Goal: Task Accomplishment & Management: Complete application form

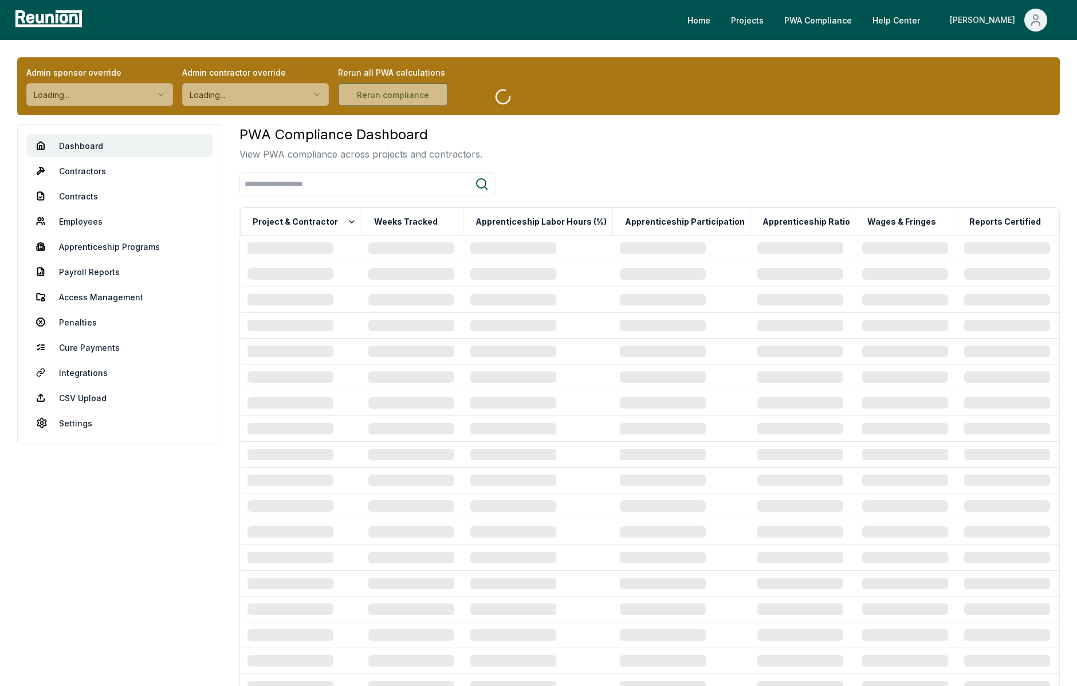
click at [1036, 22] on icon "Main" at bounding box center [1036, 23] width 8 height 3
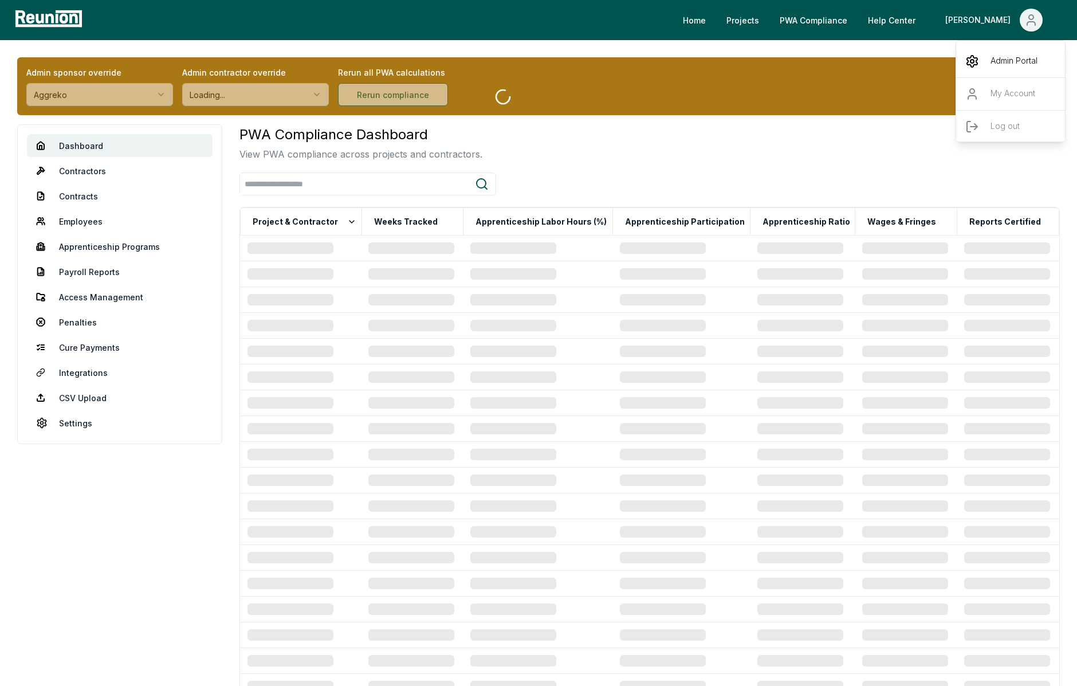
click at [1003, 66] on p "Admin Portal" at bounding box center [1013, 61] width 47 height 14
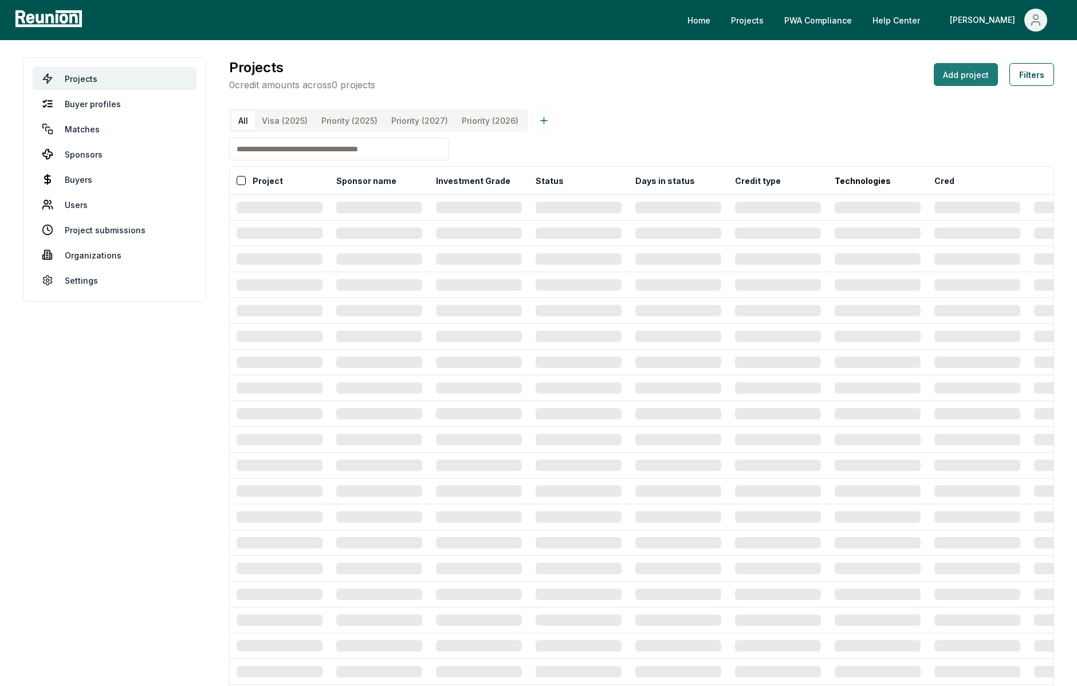
click at [983, 74] on button "Add project" at bounding box center [966, 74] width 64 height 23
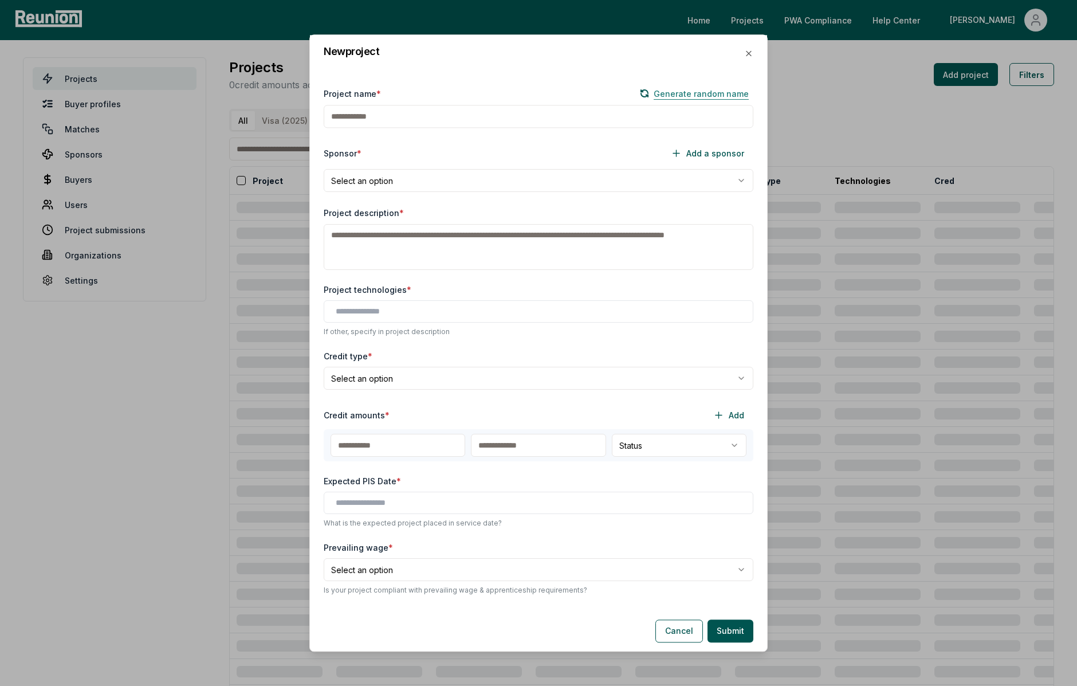
click at [691, 95] on button "Generate random name" at bounding box center [694, 94] width 118 height 14
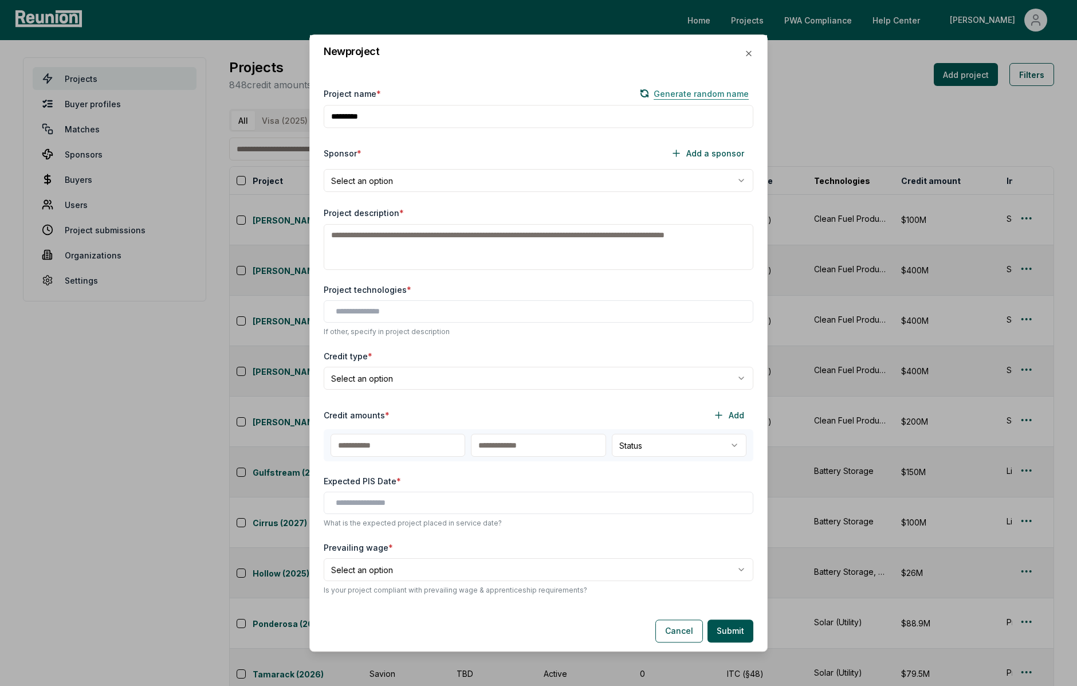
click at [691, 95] on button "Generate random name" at bounding box center [694, 94] width 118 height 14
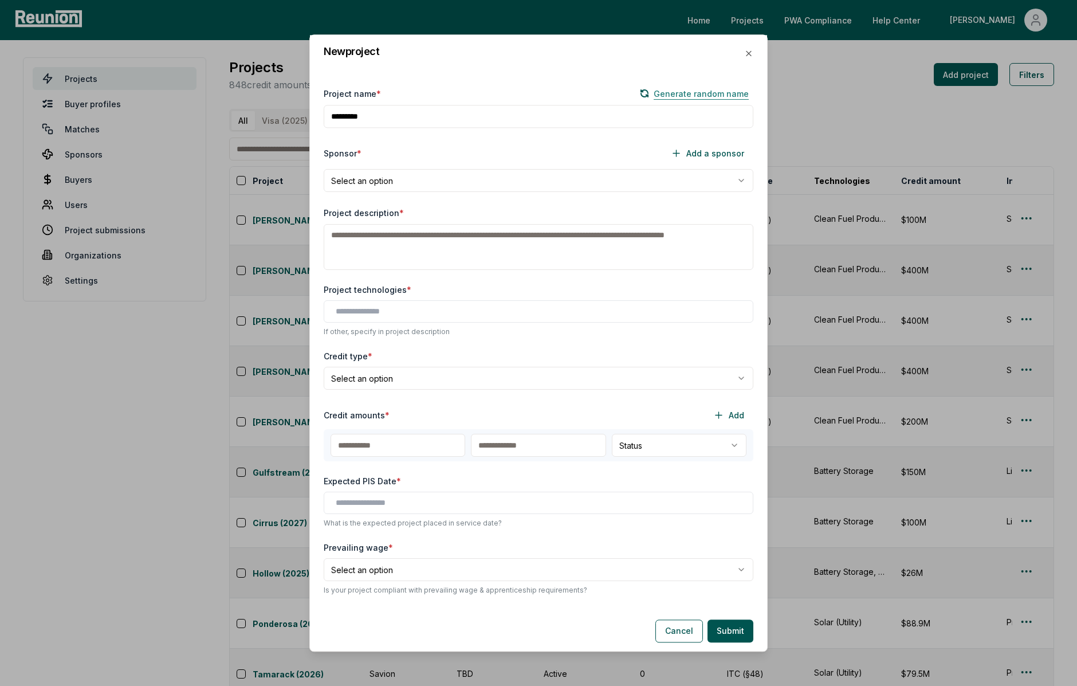
click at [691, 95] on button "Generate random name" at bounding box center [694, 94] width 118 height 14
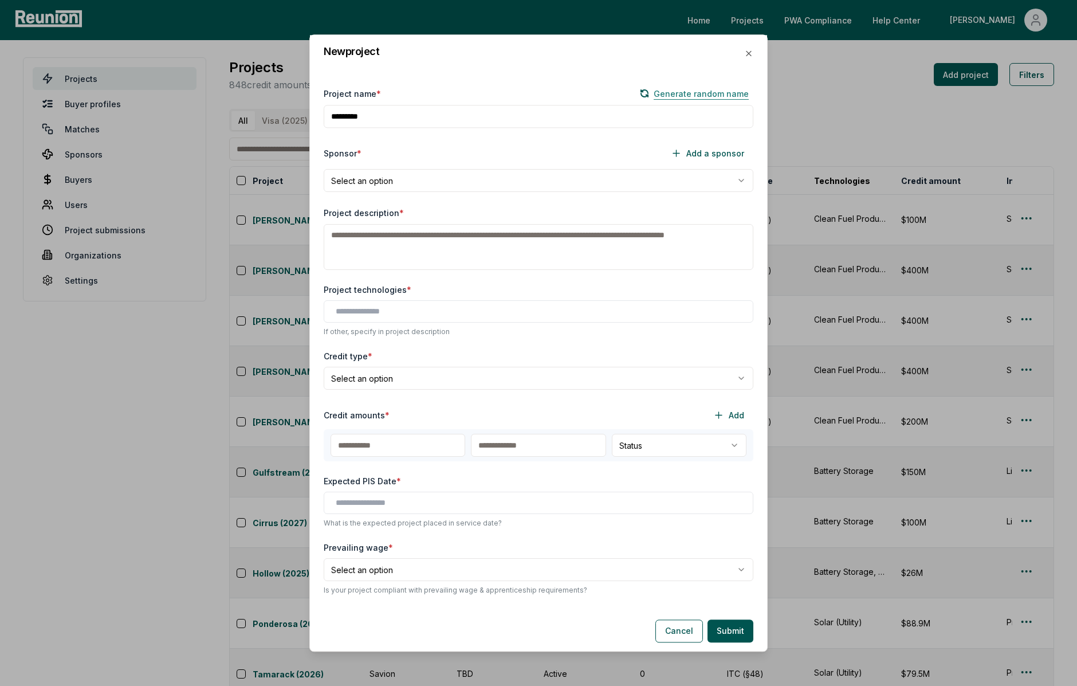
click at [691, 95] on button "Generate random name" at bounding box center [694, 94] width 118 height 14
type input "*********"
click at [750, 52] on icon "button" at bounding box center [748, 53] width 9 height 9
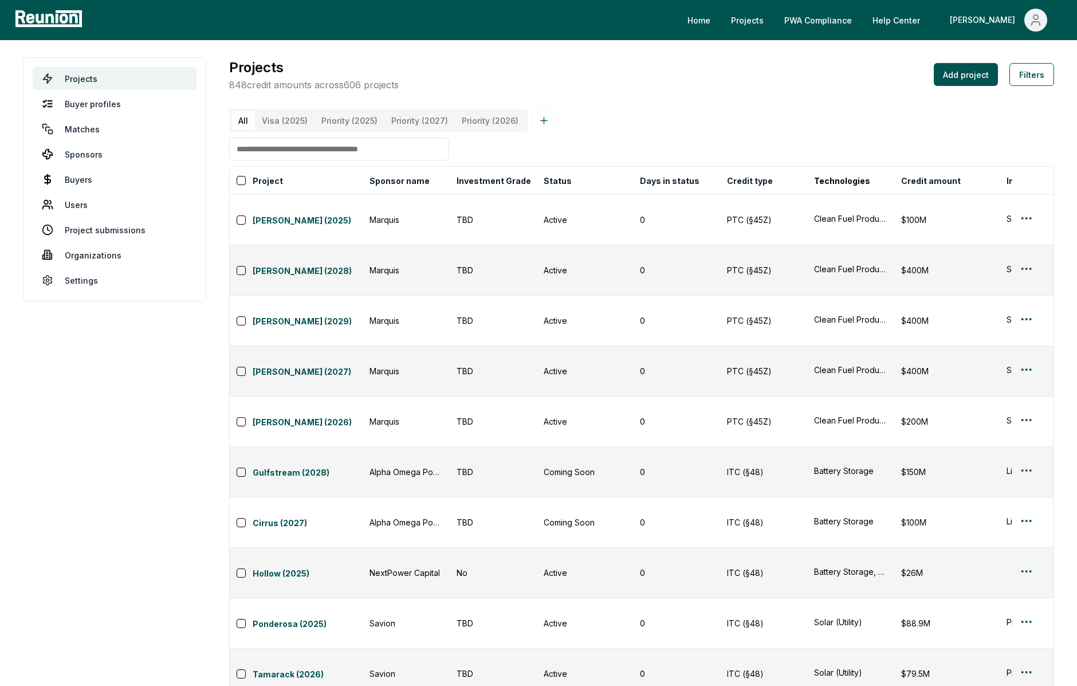
click at [620, 94] on div "Projects 848 credit amounts across 606 projects Add project Filters All Visa (2…" at bounding box center [641, 392] width 825 height 670
